Goal: Task Accomplishment & Management: Complete application form

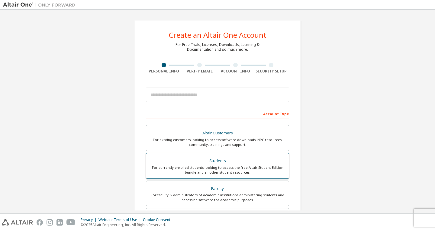
click at [224, 160] on div "Students" at bounding box center [217, 161] width 135 height 8
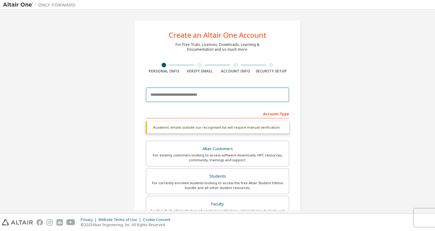
click at [214, 97] on input "email" at bounding box center [217, 95] width 143 height 14
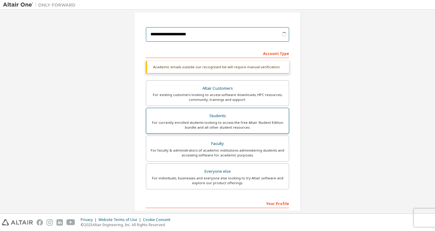
type input "**********"
click at [237, 111] on label "Students For currently enrolled students looking to access the free Altair Stud…" at bounding box center [217, 121] width 143 height 26
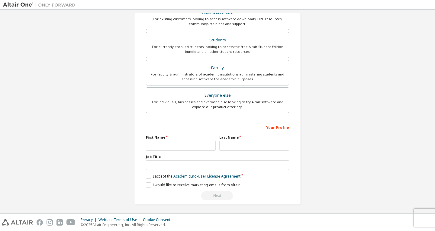
scroll to position [122, 0]
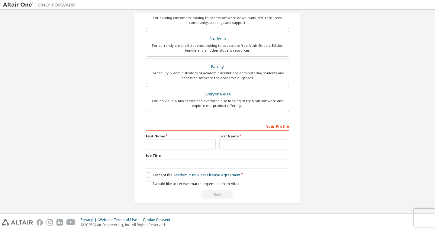
click at [216, 146] on div "First Name" at bounding box center [180, 142] width 73 height 16
click at [209, 145] on input "text" at bounding box center [181, 145] width 70 height 10
type input "**********"
click at [273, 141] on input "text" at bounding box center [254, 145] width 70 height 10
type input "*******"
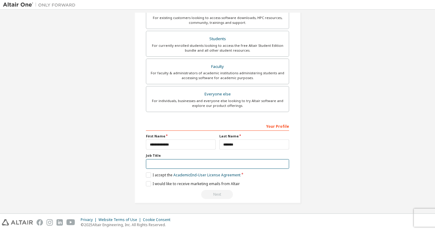
click at [246, 167] on input "text" at bounding box center [217, 164] width 143 height 10
click at [146, 175] on label "I accept the Academic End-User License Agreement" at bounding box center [193, 174] width 95 height 5
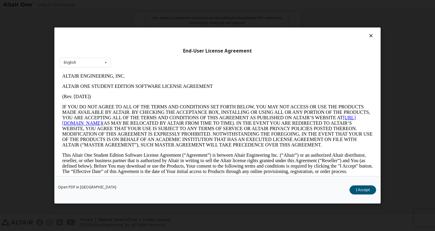
scroll to position [0, 0]
click at [358, 191] on button "I Accept" at bounding box center [362, 189] width 27 height 9
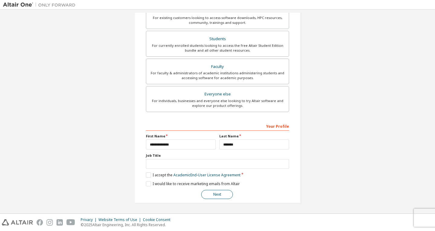
click at [221, 194] on button "Next" at bounding box center [217, 194] width 32 height 9
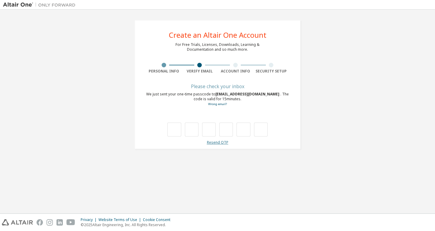
click at [219, 145] on link "Resend OTP" at bounding box center [217, 142] width 21 height 5
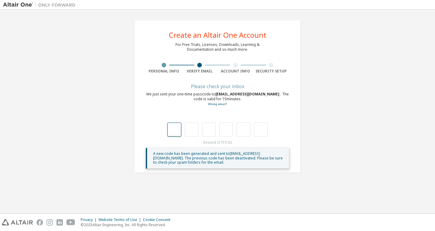
click at [175, 129] on input "text" at bounding box center [174, 130] width 14 height 14
type input "*"
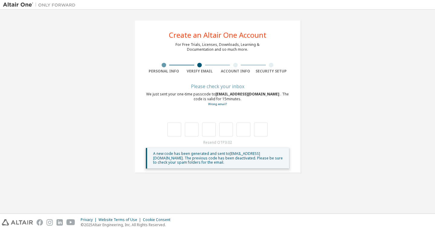
type input "*"
